Goal: Task Accomplishment & Management: Complete application form

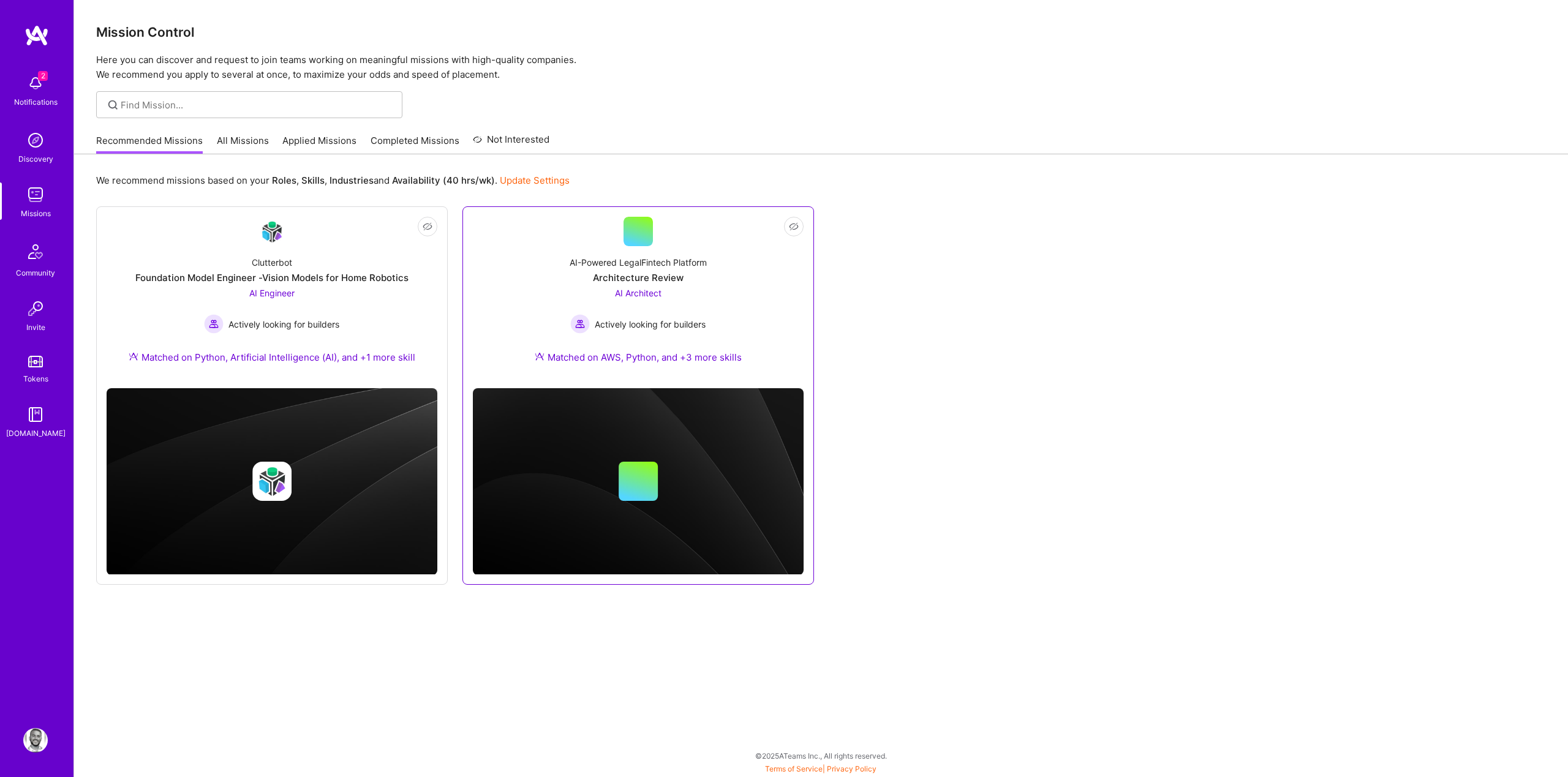
click at [664, 244] on link "Not Interested AI-Powered LegalFintech Platform Architecture Review AI Architec…" at bounding box center [638, 298] width 331 height 162
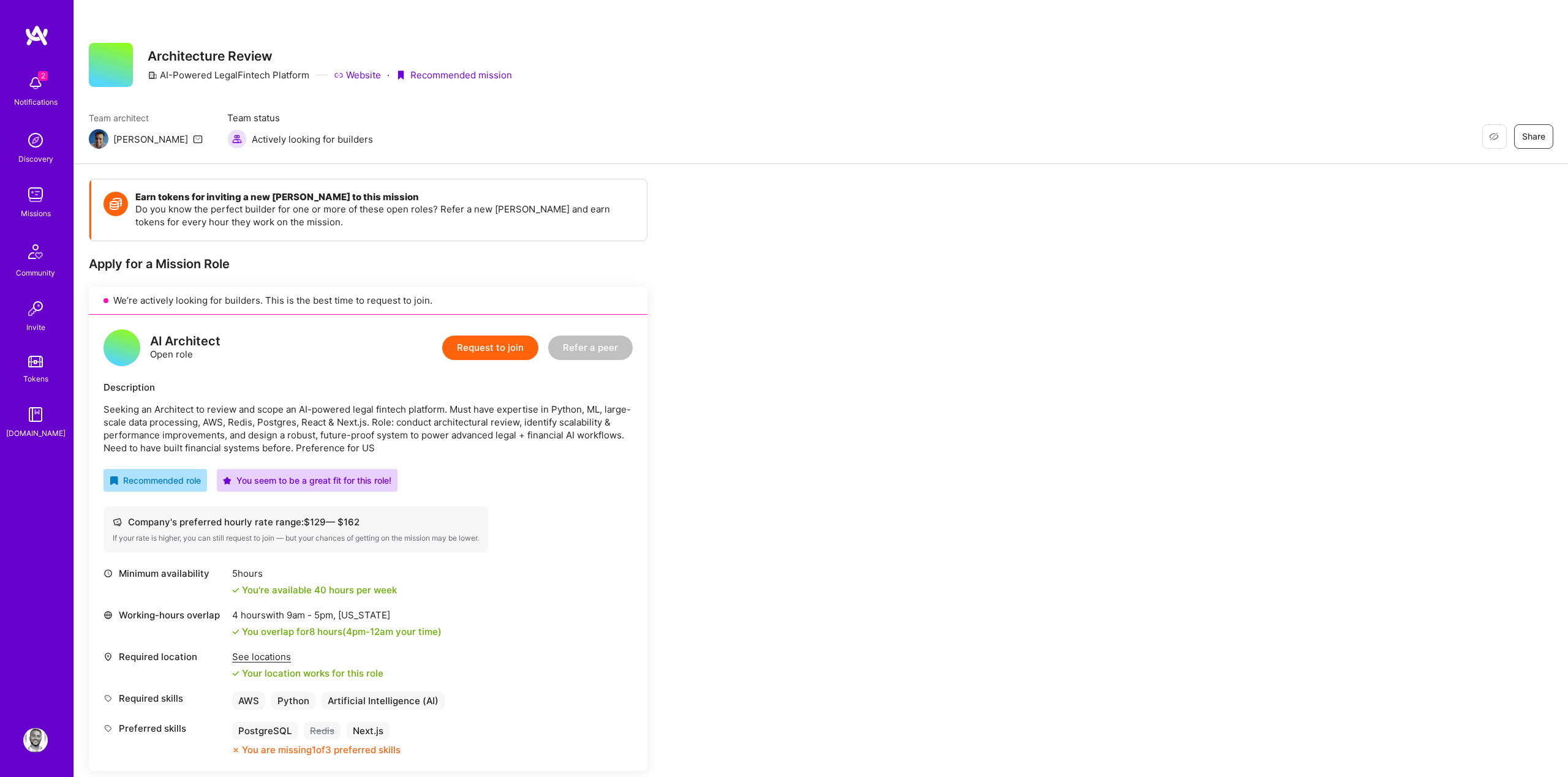
click at [203, 399] on div "Description Seeking an Architect to review and scope an AI-powered legal fintec…" at bounding box center [368, 418] width 529 height 74
click at [25, 80] on img at bounding box center [35, 83] width 25 height 25
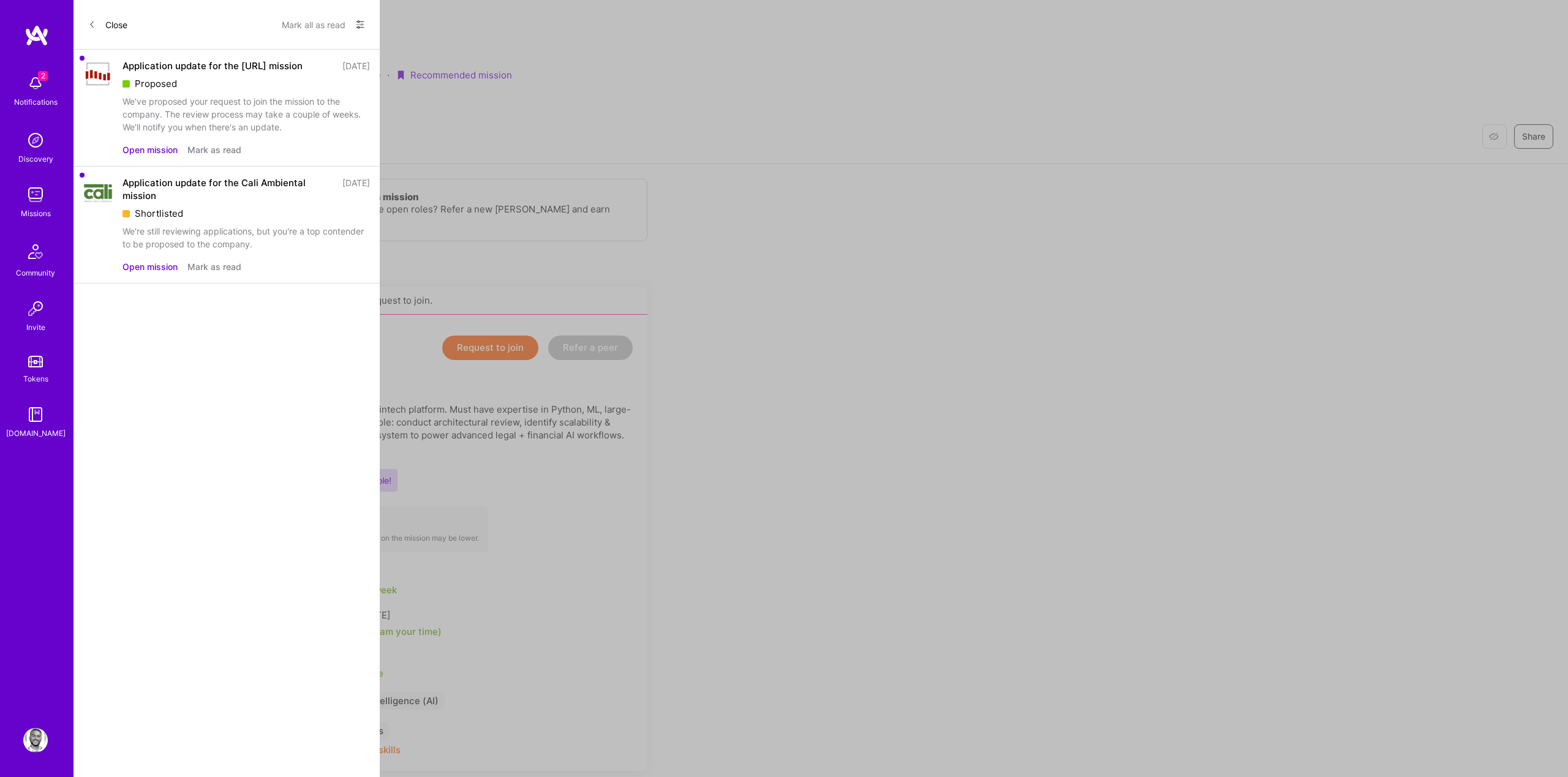
click at [596, 106] on div "2 2 Notifications Discovery Missions Community Invite Tokens [DOMAIN_NAME] Prof…" at bounding box center [784, 693] width 1568 height 1387
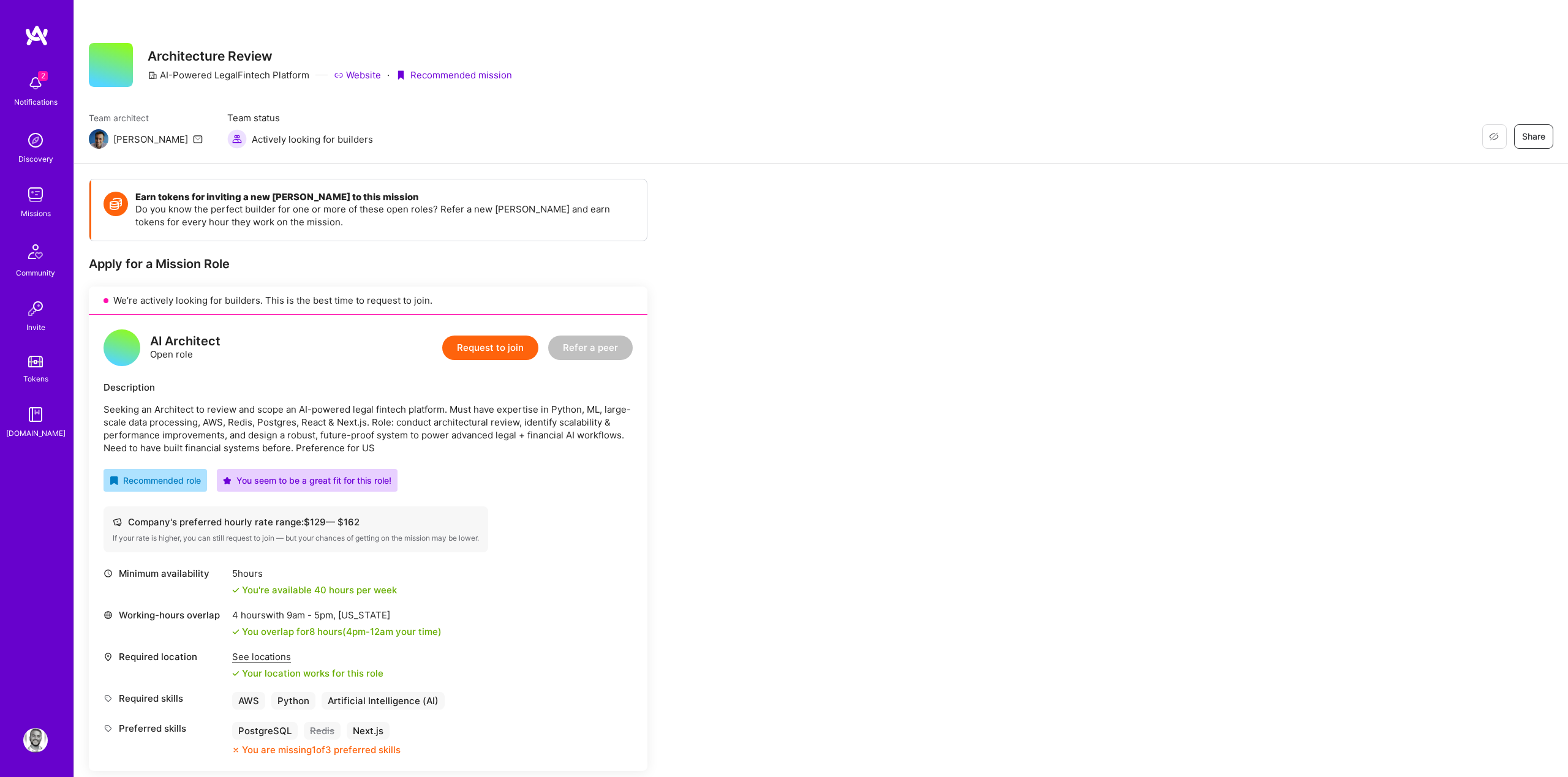
click at [713, 171] on div "Earn tokens for inviting a new [PERSON_NAME] to this mission Do you know the pe…" at bounding box center [821, 778] width 1494 height 1229
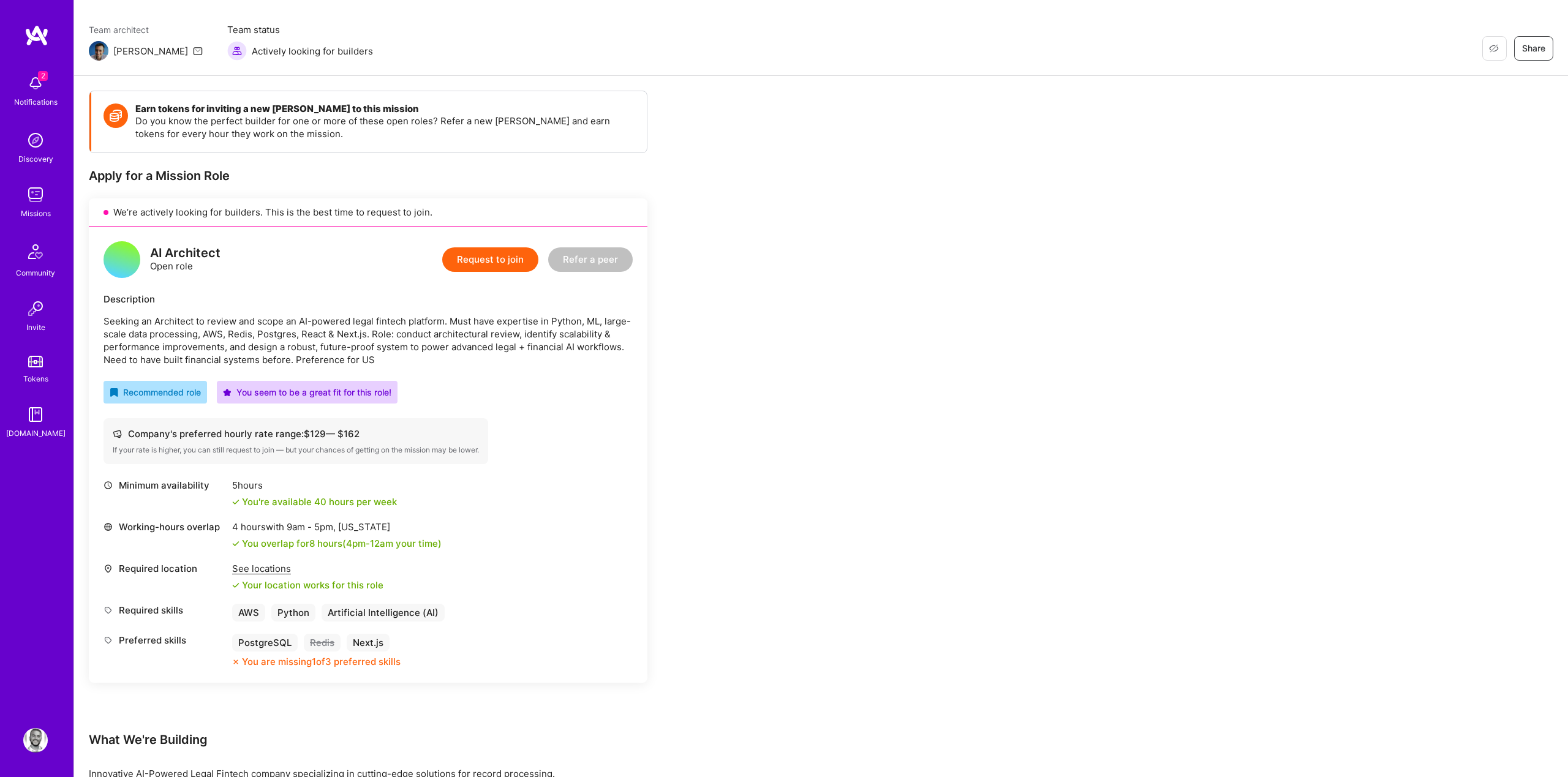
scroll to position [92, 0]
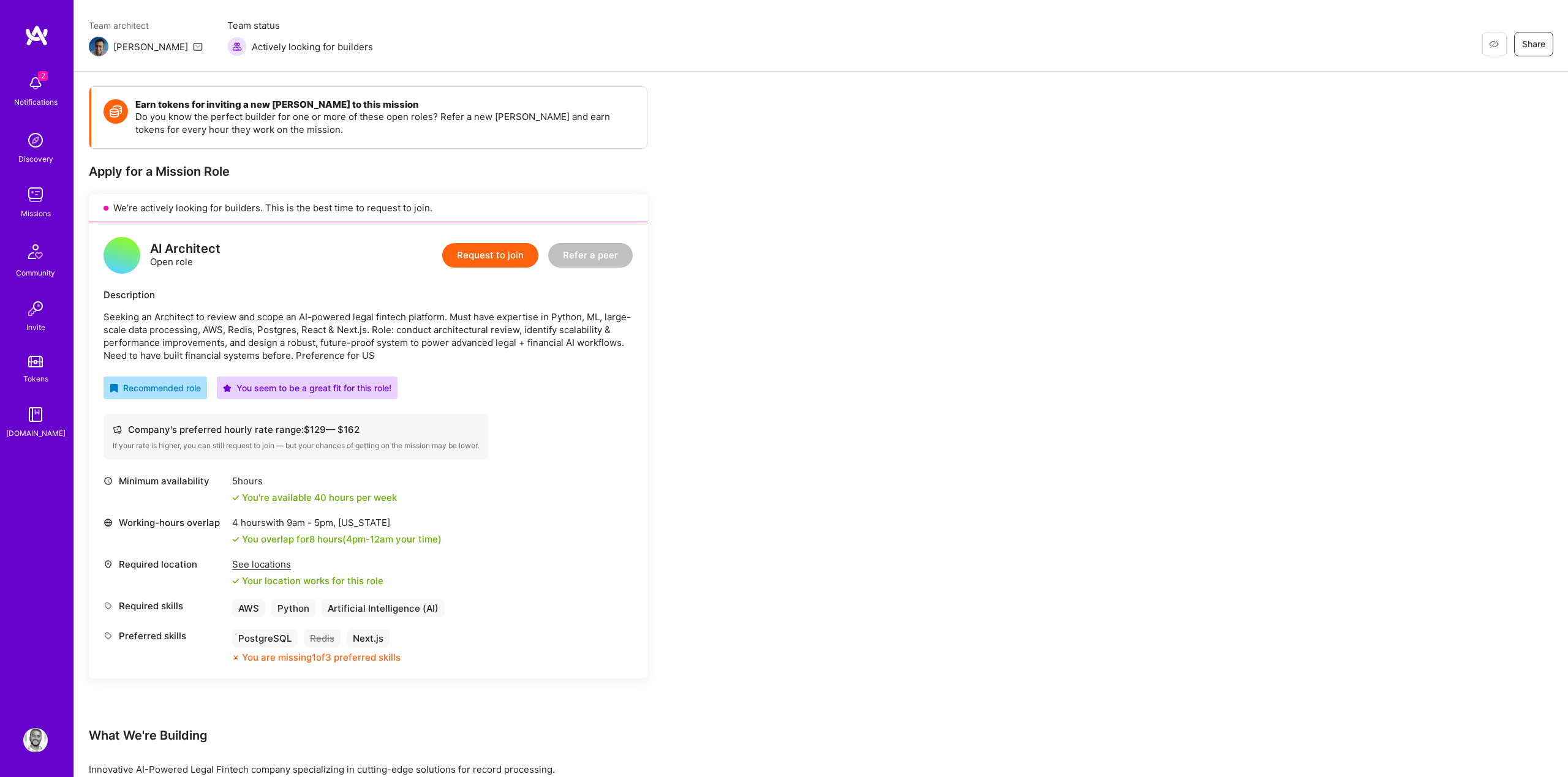
click at [423, 353] on p "Seeking an Architect to review and scope an AI-powered legal fintech platform. …" at bounding box center [368, 336] width 529 height 51
click at [447, 339] on p "Seeking an Architect to review and scope an AI-powered legal fintech platform. …" at bounding box center [368, 336] width 529 height 51
click at [460, 320] on p "Seeking an Architect to review and scope an AI-powered legal fintech platform. …" at bounding box center [368, 336] width 529 height 51
click at [469, 256] on button "Request to join" at bounding box center [490, 255] width 96 height 25
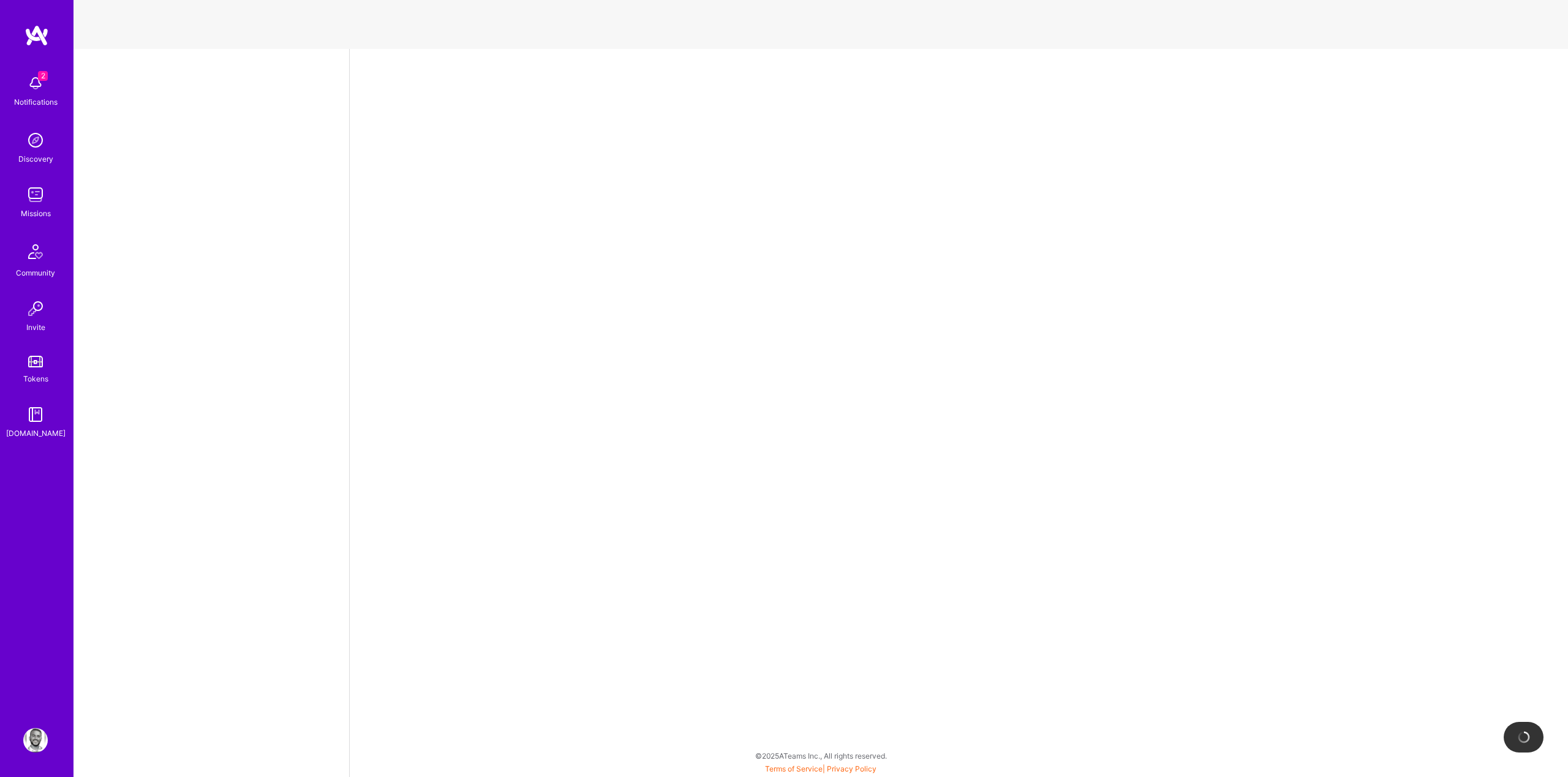
select select "US"
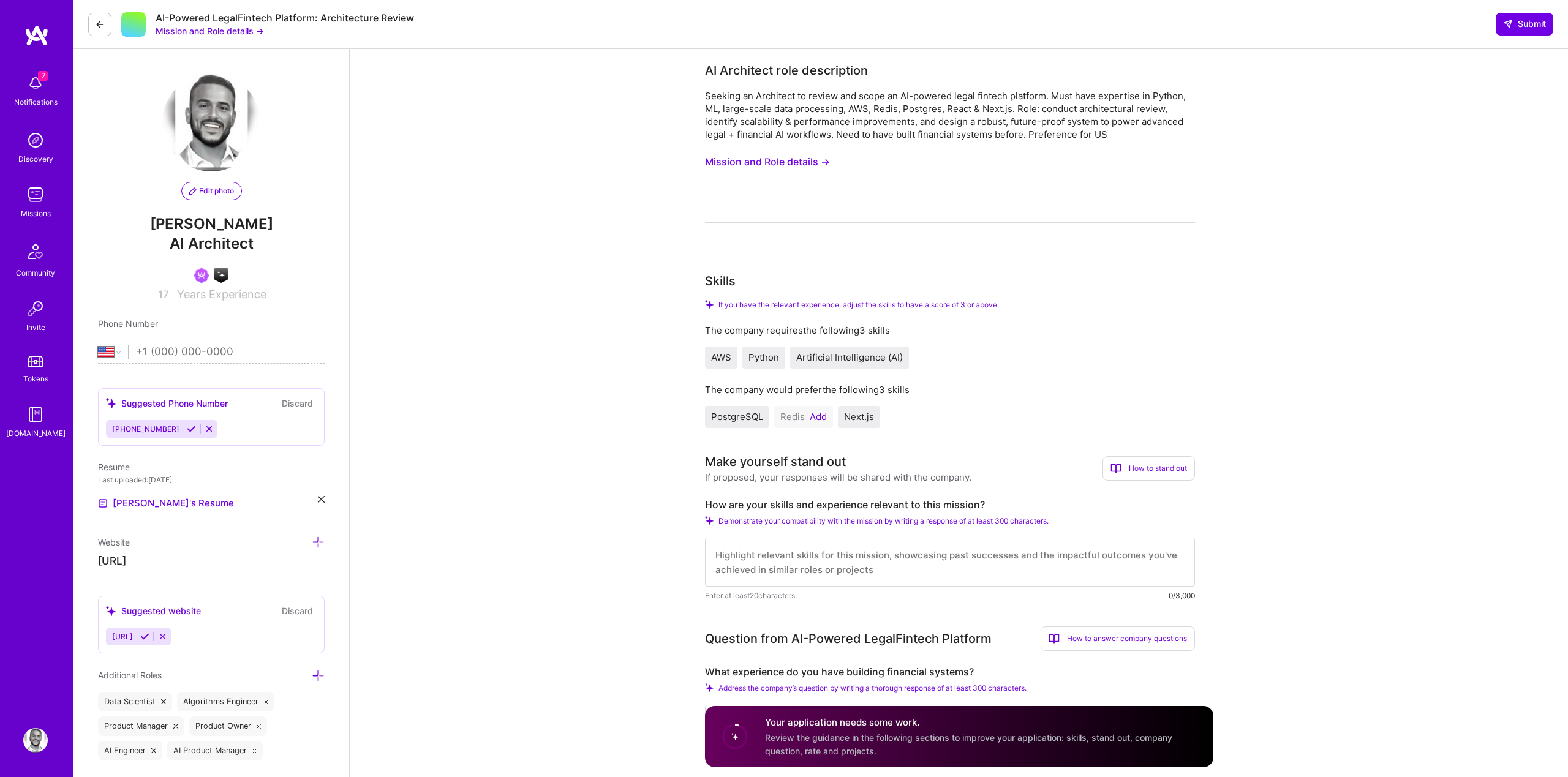
click at [747, 160] on button "Mission and Role details →" at bounding box center [767, 162] width 125 height 23
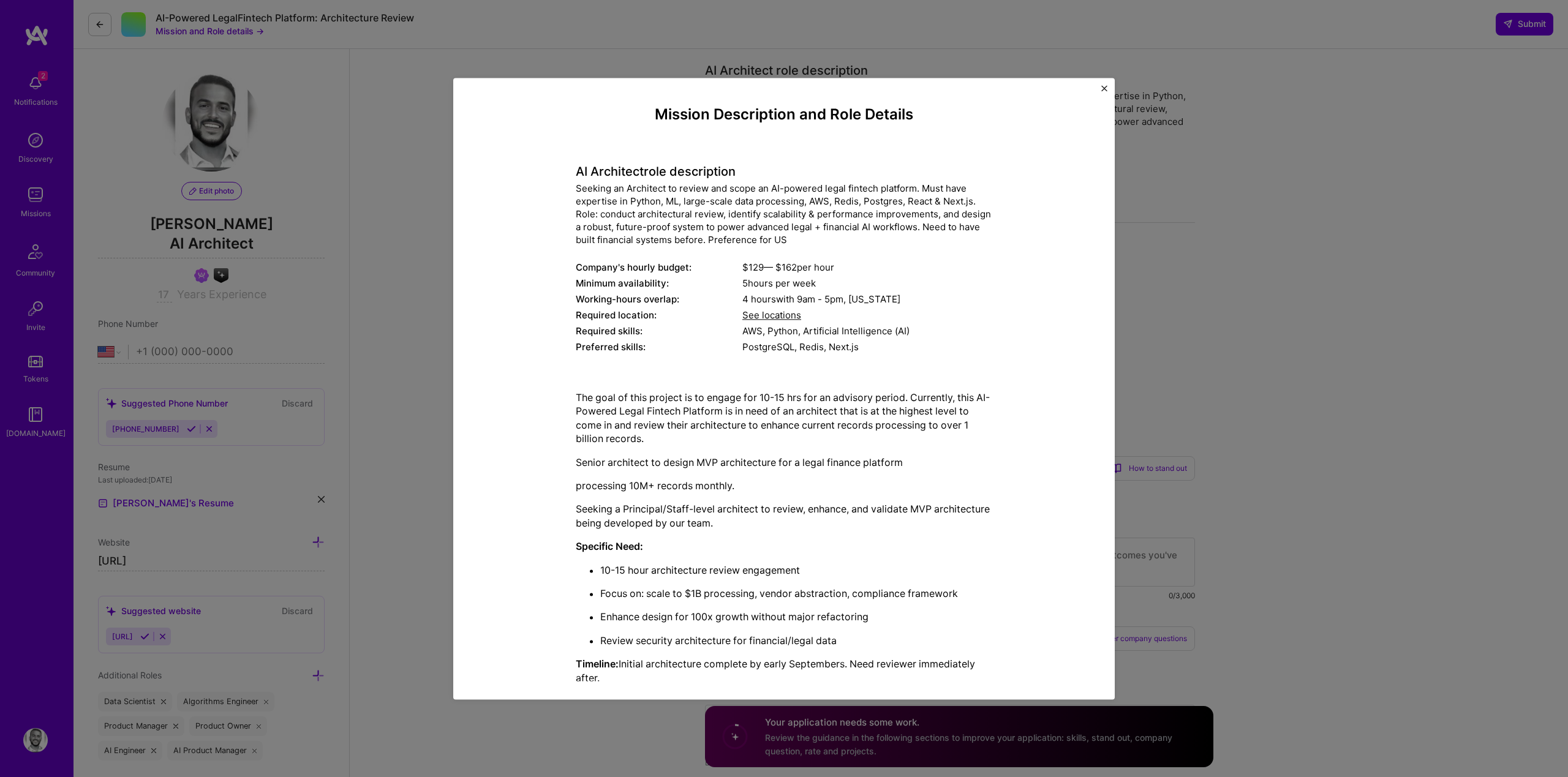
click at [1109, 86] on div "Mission Description and Role Details AI Architect role description Seeking an A…" at bounding box center [784, 388] width 661 height 622
click at [1101, 87] on img "Close" at bounding box center [1104, 88] width 6 height 6
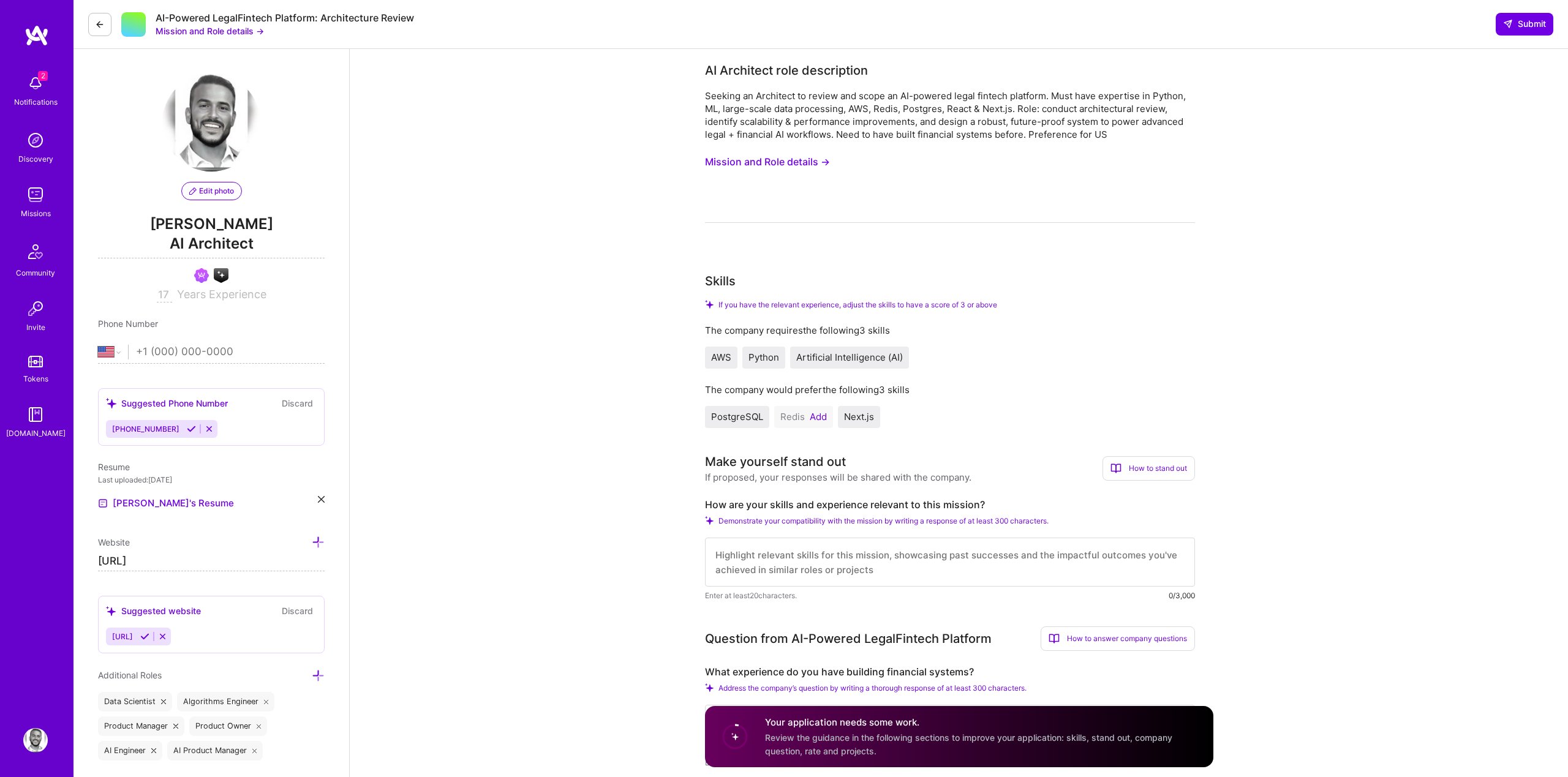
click at [1081, 87] on div "AI Architect role description Seeking an Architect to review and scope an AI-po…" at bounding box center [949, 142] width 490 height 162
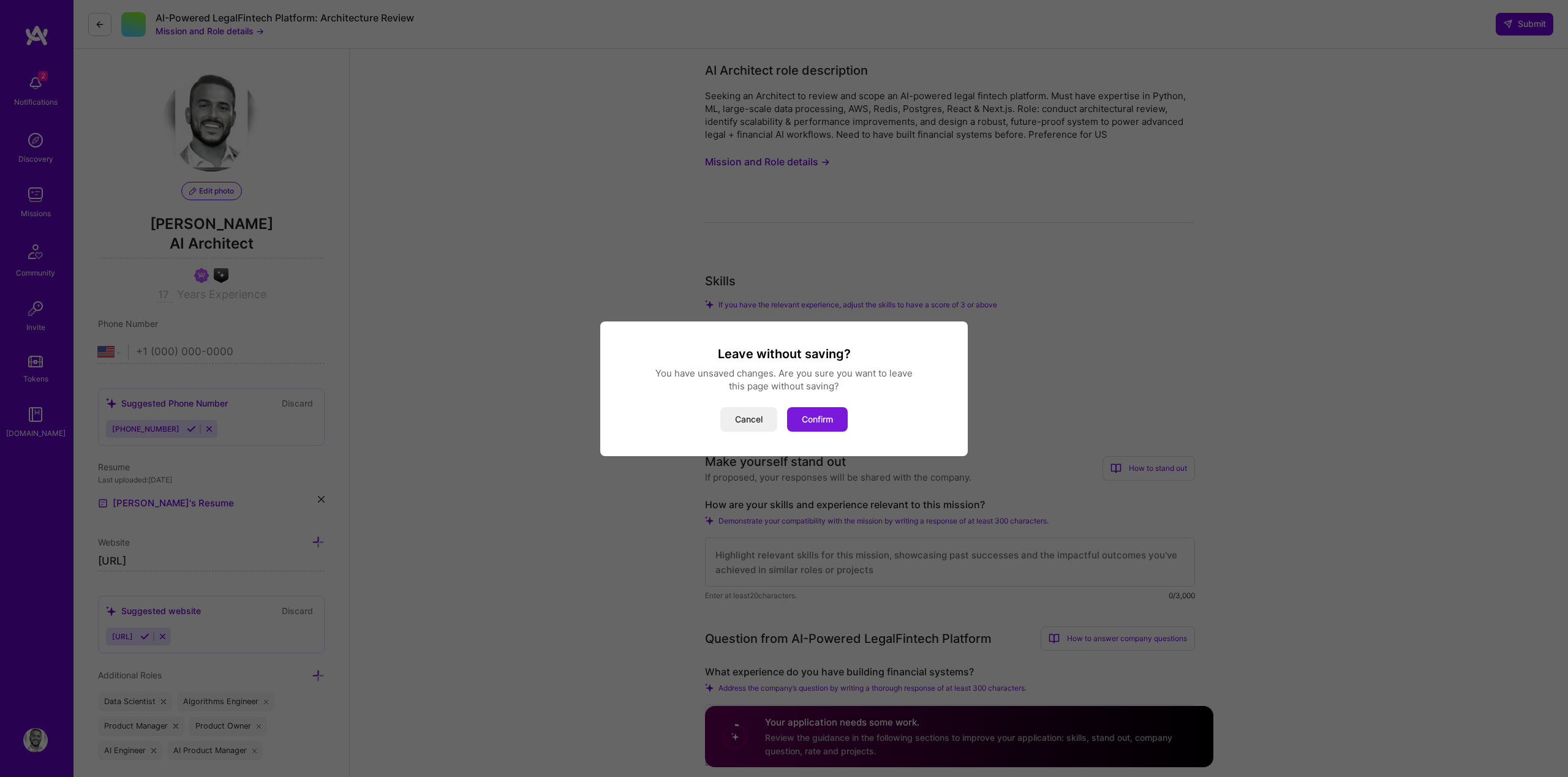
click at [818, 413] on button "Confirm" at bounding box center [817, 419] width 61 height 25
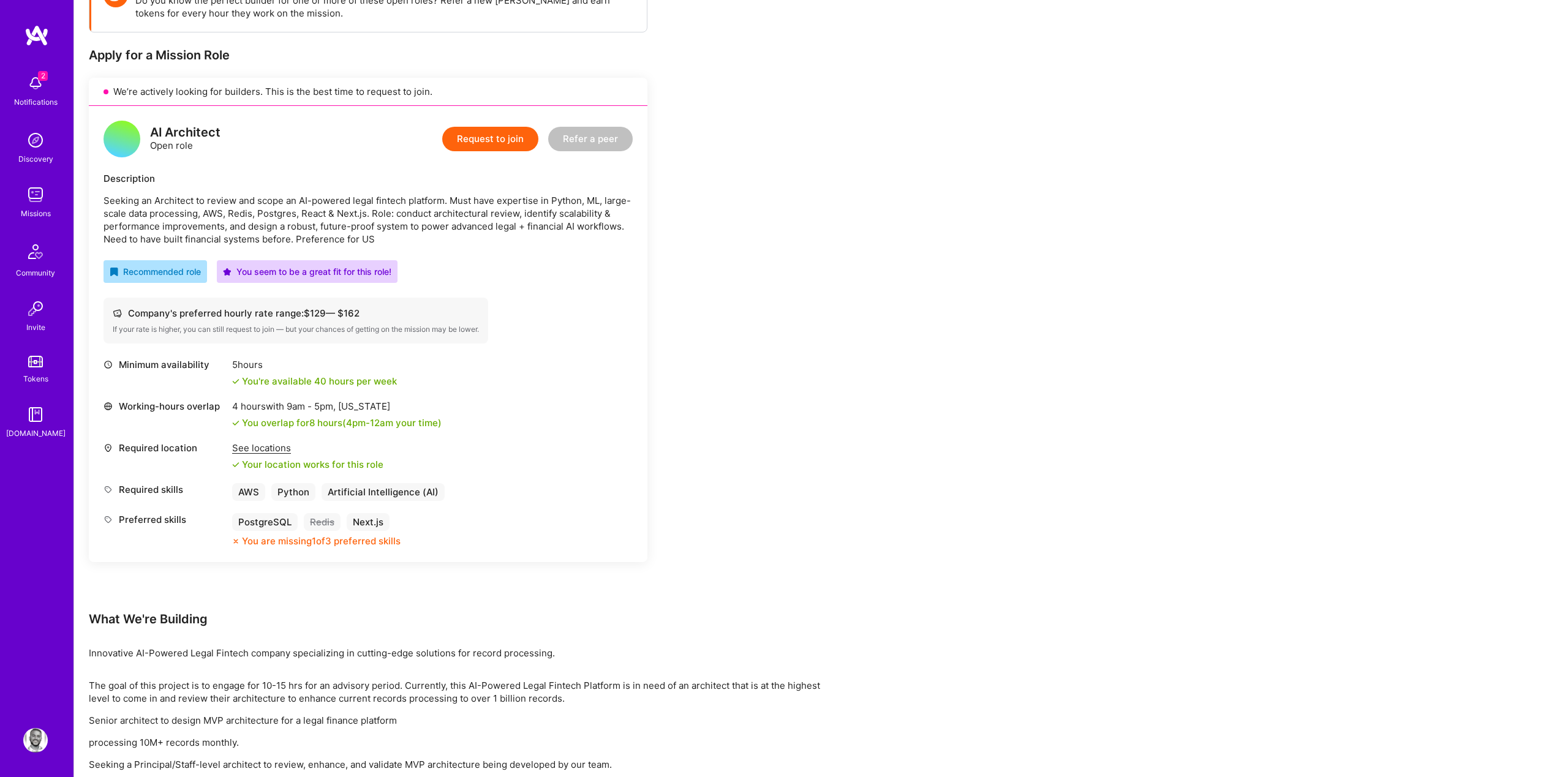
scroll to position [177, 0]
